Goal: Task Accomplishment & Management: Use online tool/utility

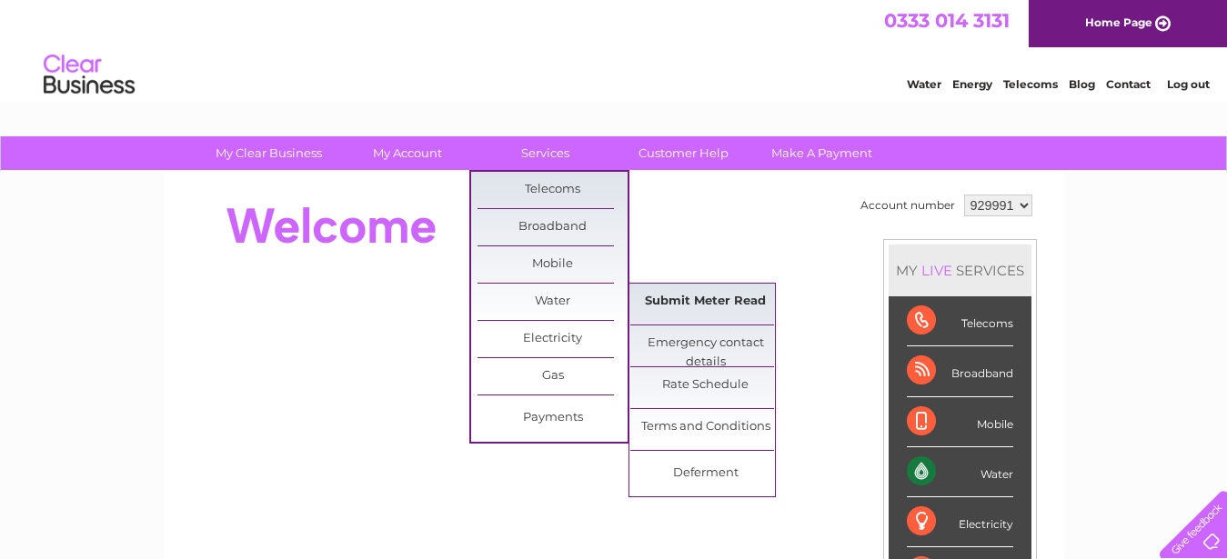
click at [752, 307] on link "Submit Meter Read" at bounding box center [705, 302] width 150 height 36
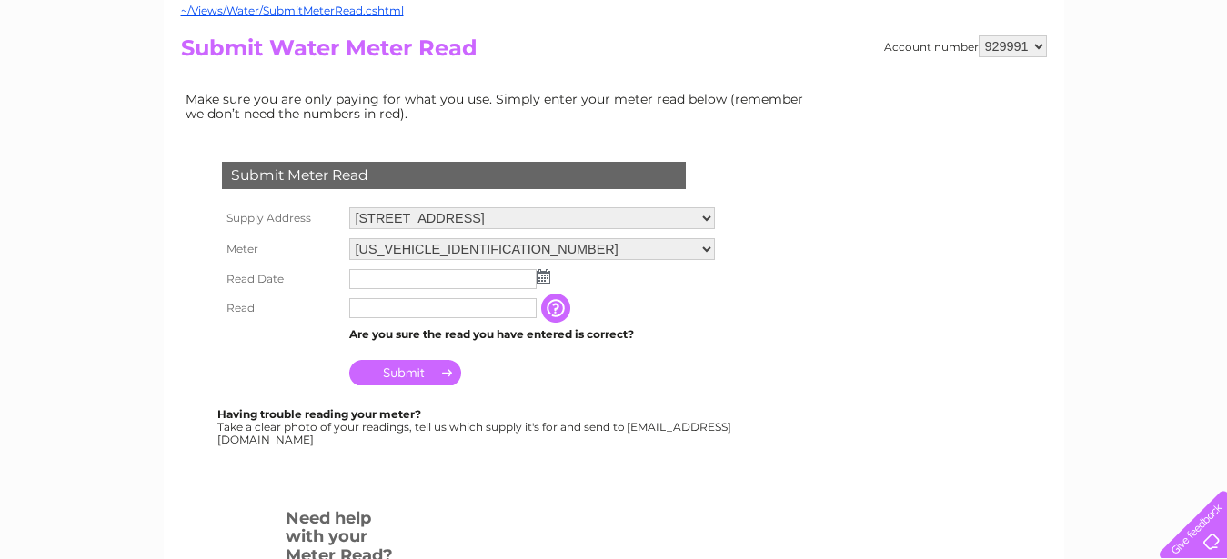
click at [547, 277] on img at bounding box center [544, 276] width 14 height 15
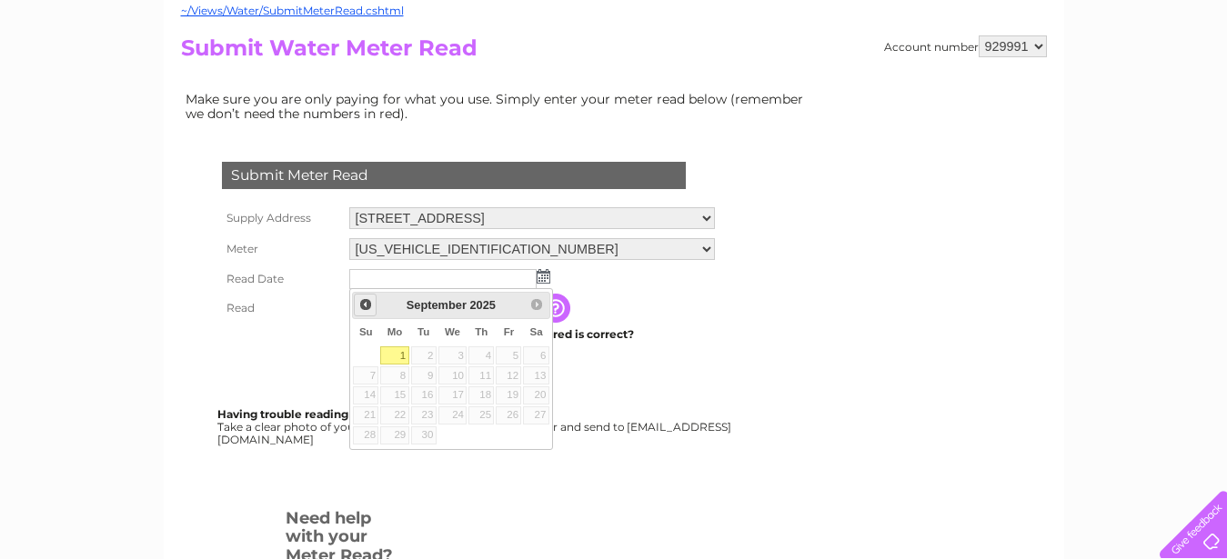
click at [365, 305] on span "Prev" at bounding box center [365, 304] width 15 height 15
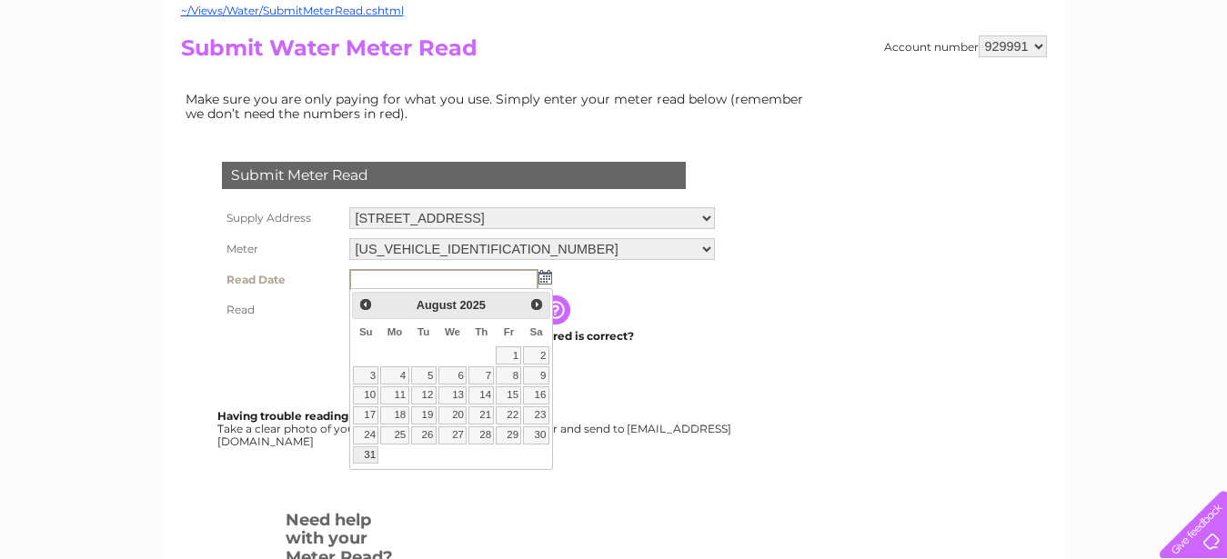
click at [367, 458] on link "31" at bounding box center [365, 456] width 25 height 18
type input "2025/08/31"
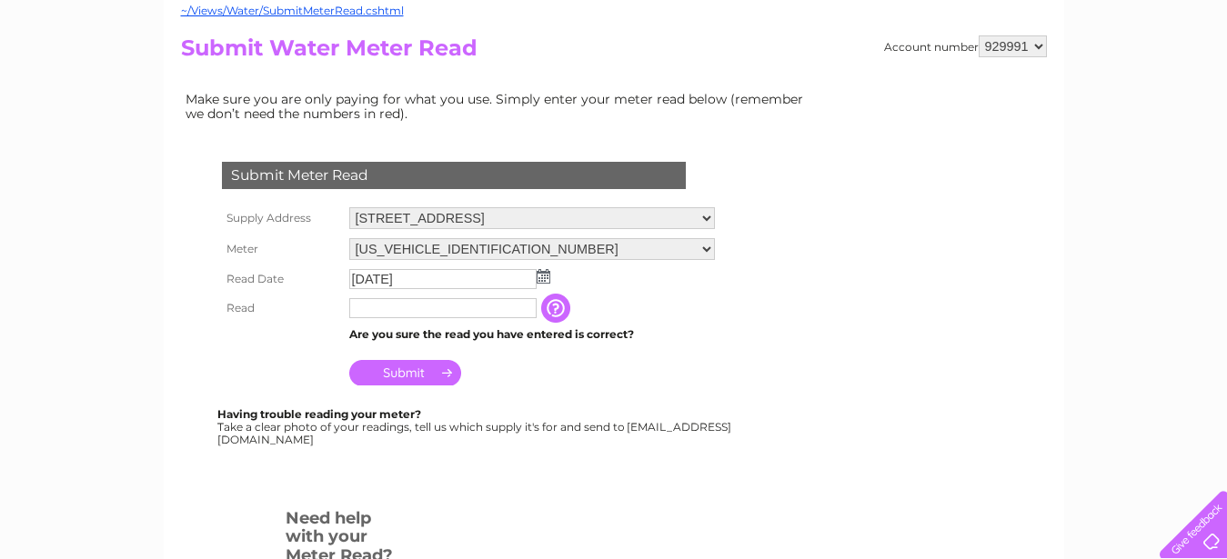
click at [364, 311] on input "text" at bounding box center [442, 308] width 187 height 20
type input "00086"
click at [404, 373] on input "Submit" at bounding box center [405, 372] width 112 height 25
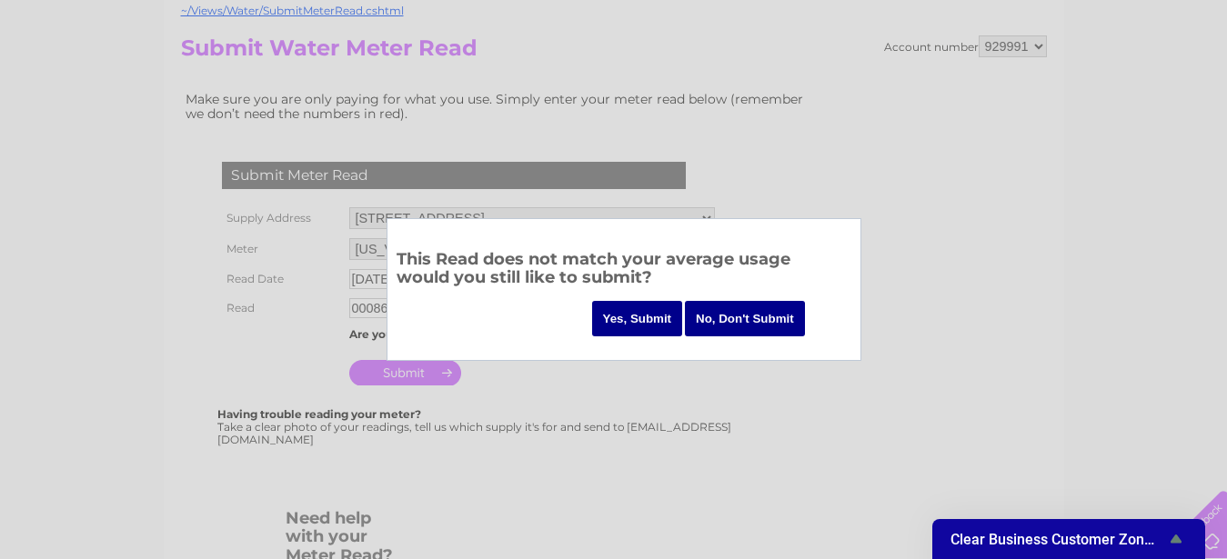
click at [625, 316] on input "Yes, Submit" at bounding box center [637, 318] width 91 height 35
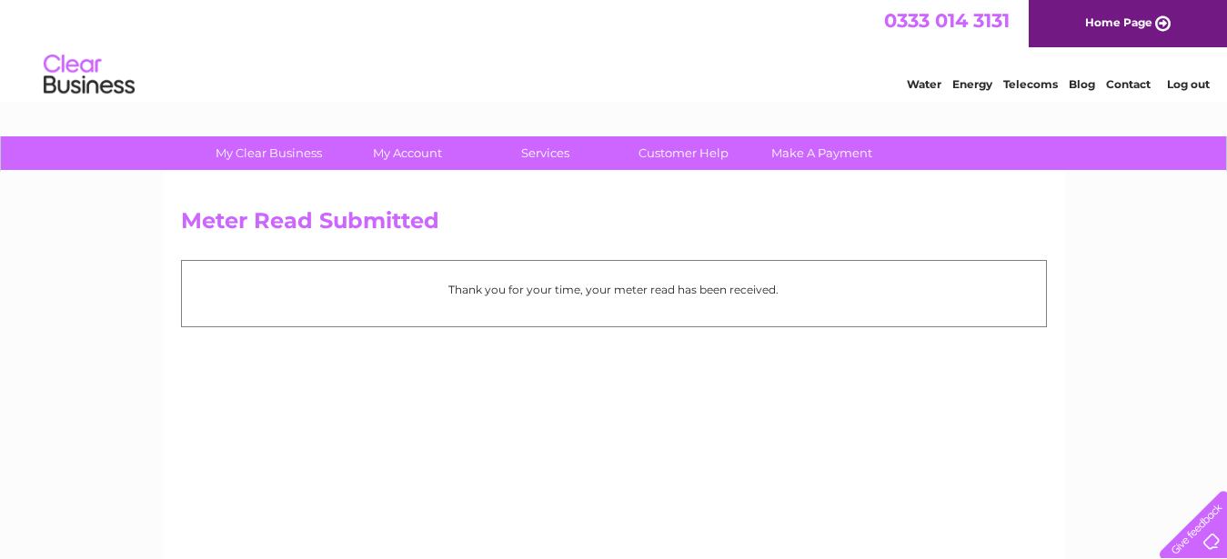
click at [1188, 85] on link "Log out" at bounding box center [1188, 84] width 43 height 14
